Goal: Task Accomplishment & Management: Manage account settings

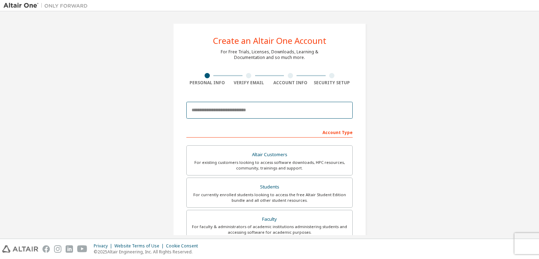
click at [214, 110] on input "email" at bounding box center [269, 110] width 166 height 17
type input "**********"
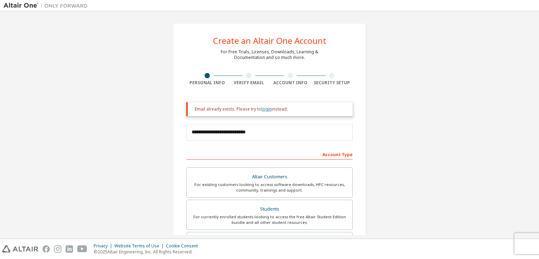
click at [267, 110] on link "login" at bounding box center [266, 109] width 10 height 6
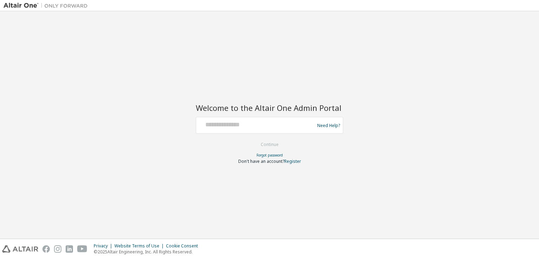
click at [220, 130] on div at bounding box center [256, 125] width 115 height 13
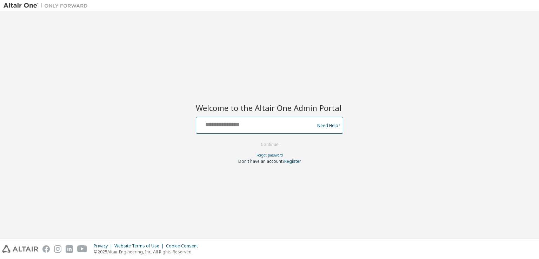
click at [220, 128] on input "text" at bounding box center [256, 124] width 115 height 10
type input "**********"
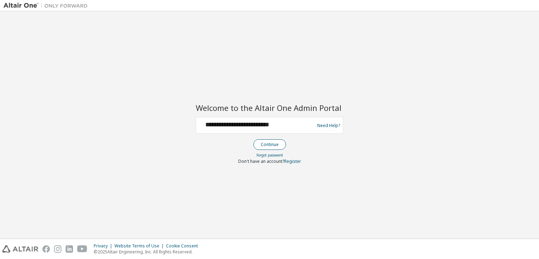
click at [264, 143] on button "Continue" at bounding box center [269, 144] width 33 height 11
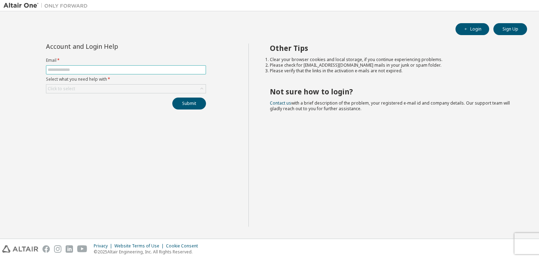
click at [96, 69] on input "text" at bounding box center [126, 70] width 156 height 6
type input "**********"
click at [100, 89] on div "Click to select" at bounding box center [125, 89] width 159 height 8
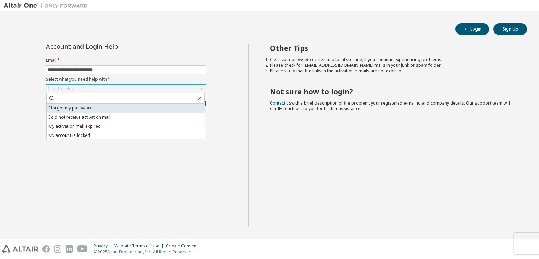
click at [87, 109] on li "I forgot my password" at bounding box center [126, 107] width 158 height 9
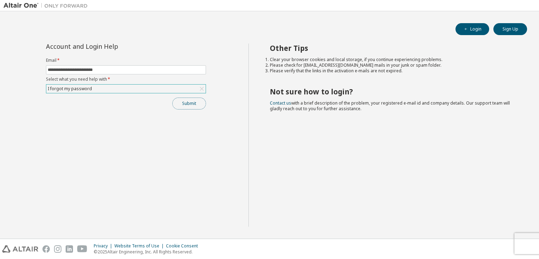
click at [189, 104] on button "Submit" at bounding box center [189, 103] width 34 height 12
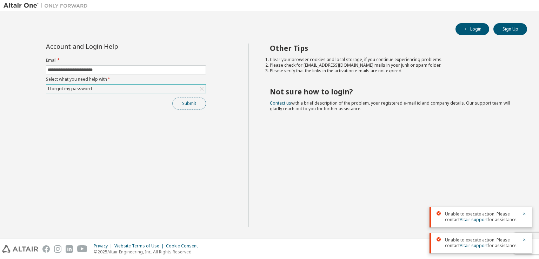
click at [189, 104] on button "Submit" at bounding box center [189, 103] width 34 height 12
click at [464, 195] on link "Altair support" at bounding box center [473, 193] width 28 height 6
click at [393, 172] on div "Other Tips Clear your browser cookies and local storage, if you continue experi…" at bounding box center [391, 134] width 287 height 183
click at [185, 101] on button "Submit" at bounding box center [189, 103] width 34 height 12
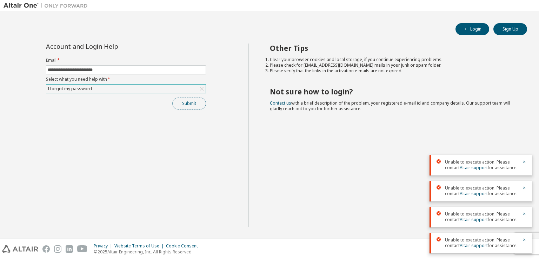
click at [185, 101] on button "Submit" at bounding box center [189, 103] width 34 height 12
click at [185, 101] on div "Submit" at bounding box center [126, 103] width 160 height 12
click at [525, 137] on icon "button" at bounding box center [524, 136] width 4 height 4
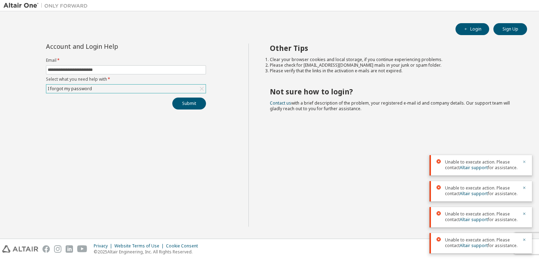
click at [522, 163] on icon "button" at bounding box center [524, 162] width 4 height 4
click at [522, 187] on icon "button" at bounding box center [524, 188] width 4 height 4
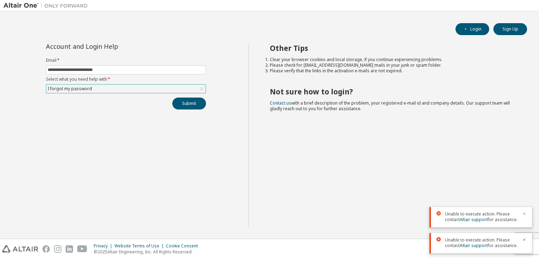
click at [523, 212] on icon "button" at bounding box center [524, 213] width 4 height 4
click at [523, 238] on icon "button" at bounding box center [524, 239] width 4 height 4
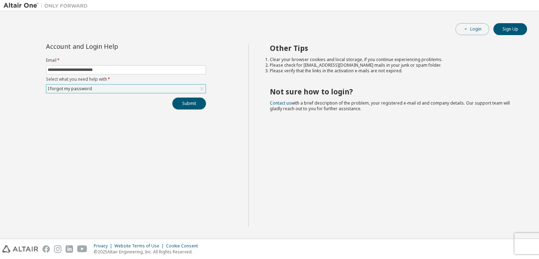
click at [471, 32] on button "Login" at bounding box center [472, 29] width 34 height 12
click at [111, 72] on input "text" at bounding box center [126, 70] width 156 height 6
type input "**********"
click at [101, 86] on div "Click to select" at bounding box center [125, 89] width 159 height 8
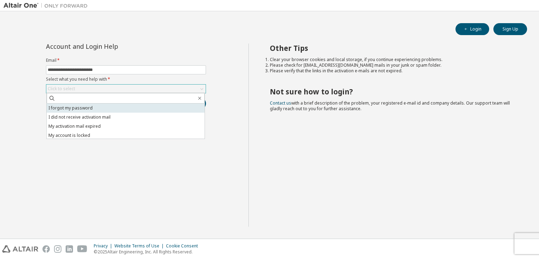
click at [86, 108] on li "I forgot my password" at bounding box center [126, 107] width 158 height 9
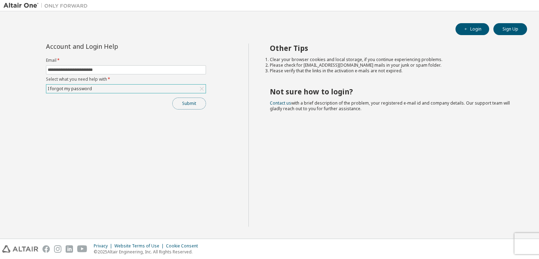
click at [187, 100] on button "Submit" at bounding box center [189, 103] width 34 height 12
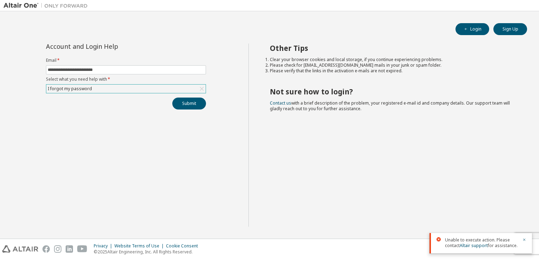
drag, startPoint x: 183, startPoint y: 83, endPoint x: 183, endPoint y: 88, distance: 4.9
click at [183, 88] on form "**********" at bounding box center [126, 76] width 160 height 36
click at [183, 88] on div "I forgot my password" at bounding box center [125, 89] width 159 height 8
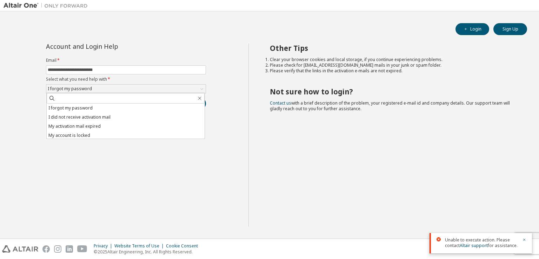
click at [163, 146] on div "**********" at bounding box center [126, 134] width 245 height 183
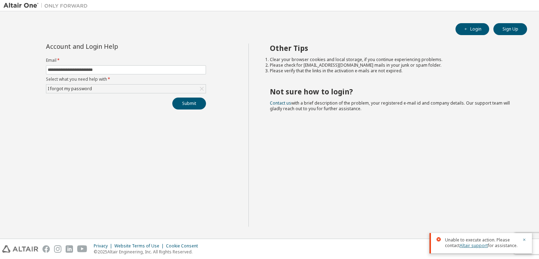
click at [463, 246] on link "Altair support" at bounding box center [473, 245] width 28 height 6
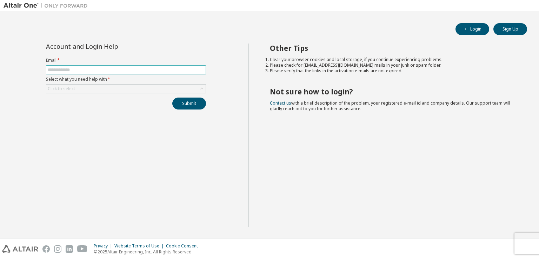
click at [157, 72] on input "text" at bounding box center [126, 70] width 156 height 6
type input "**********"
click at [105, 86] on div "Click to select" at bounding box center [125, 89] width 159 height 8
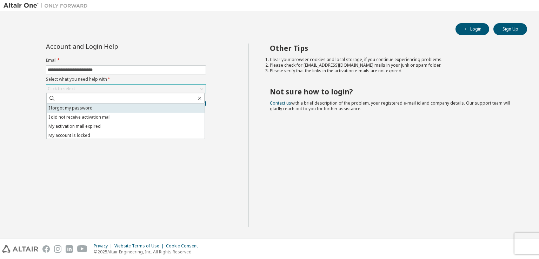
click at [80, 109] on li "I forgot my password" at bounding box center [126, 107] width 158 height 9
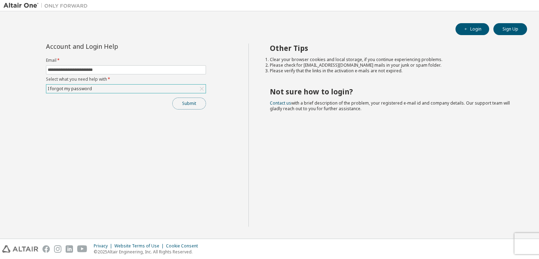
click at [182, 103] on button "Submit" at bounding box center [189, 103] width 34 height 12
click at [470, 247] on div "Bad Request" at bounding box center [481, 245] width 73 height 6
click at [461, 246] on span "Bad Request" at bounding box center [458, 245] width 26 height 6
click at [396, 176] on div "Other Tips Clear your browser cookies and local storage, if you continue experi…" at bounding box center [391, 134] width 287 height 183
